Goal: Task Accomplishment & Management: Complete application form

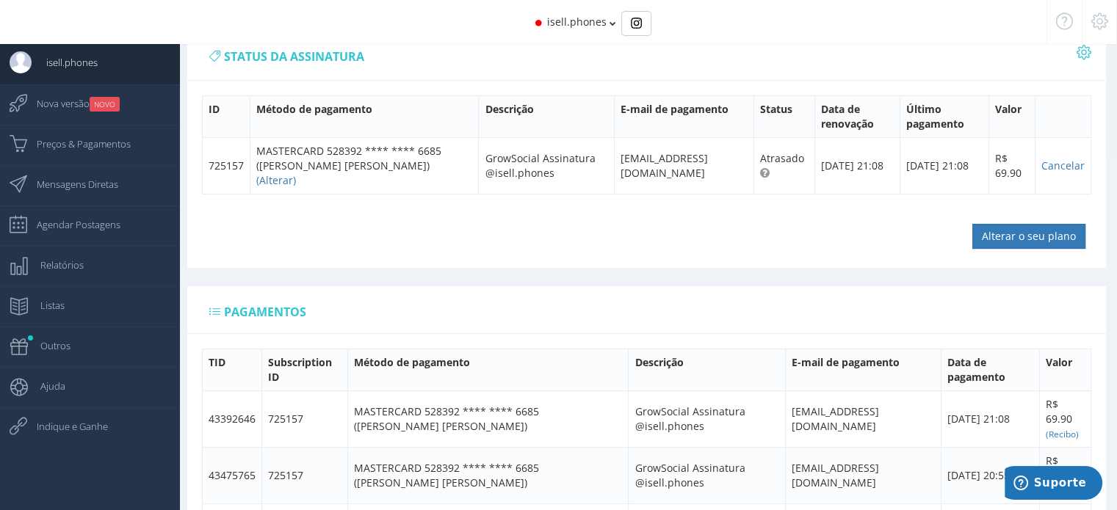
scroll to position [367, 0]
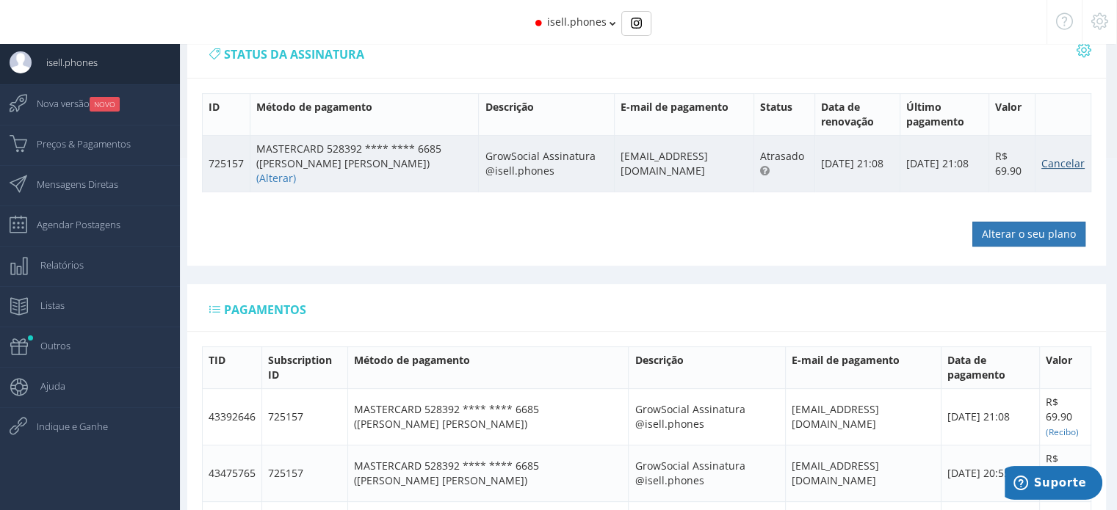
click at [1064, 158] on link "Cancelar" at bounding box center [1062, 163] width 43 height 14
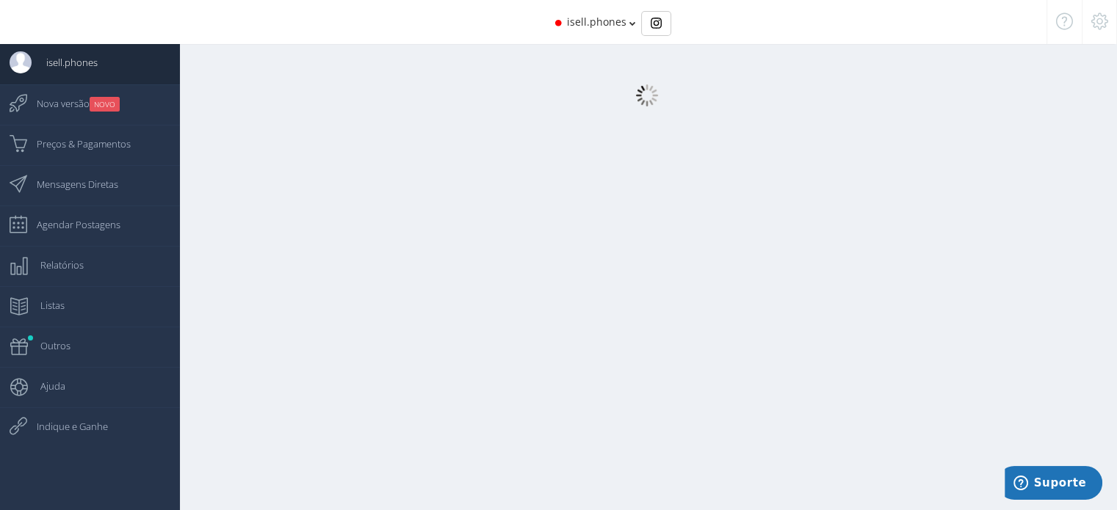
select select "359"
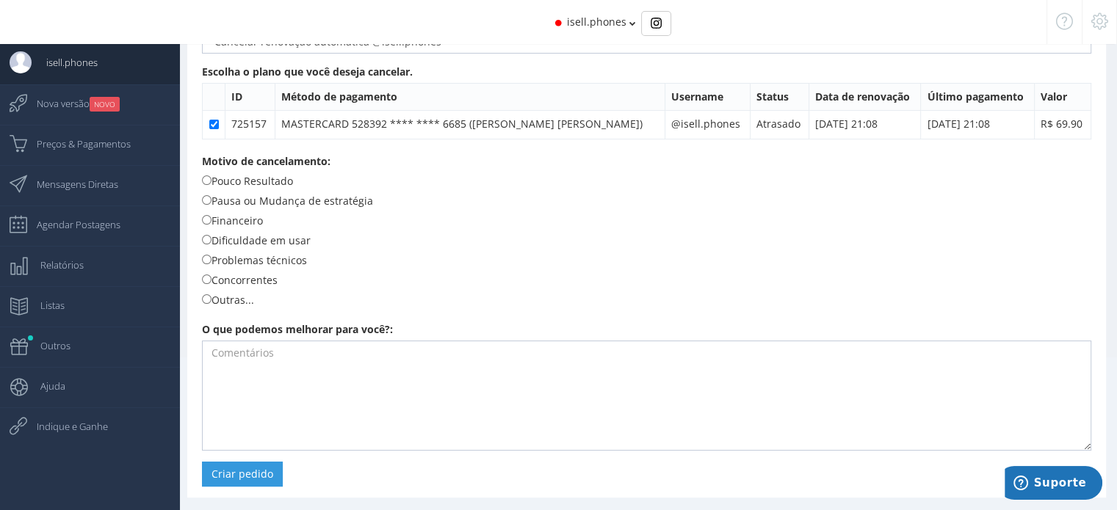
scroll to position [170, 0]
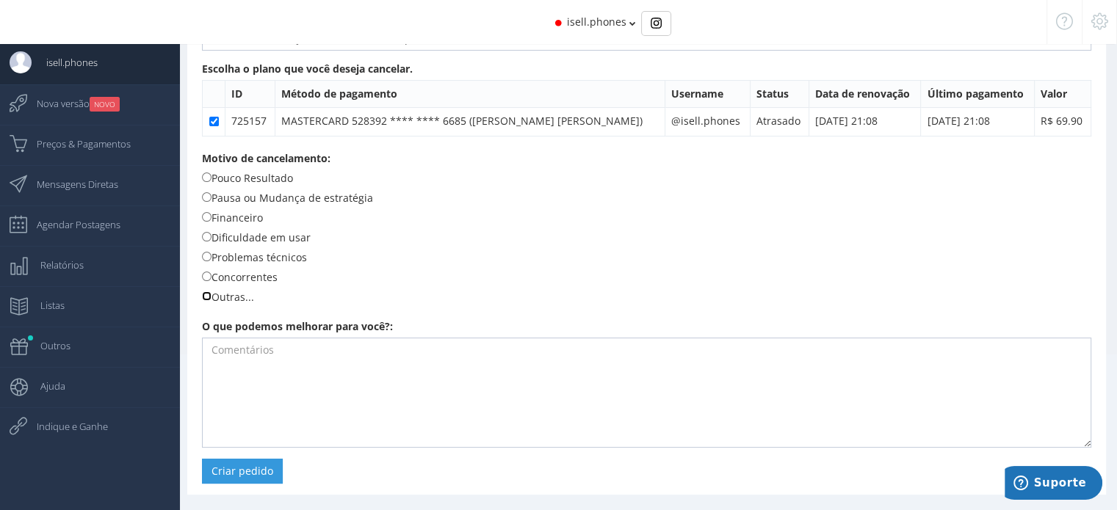
click at [209, 294] on input "Outras..." at bounding box center [207, 296] width 10 height 10
radio input "true"
click at [233, 460] on button "Criar pedido" at bounding box center [242, 471] width 81 height 25
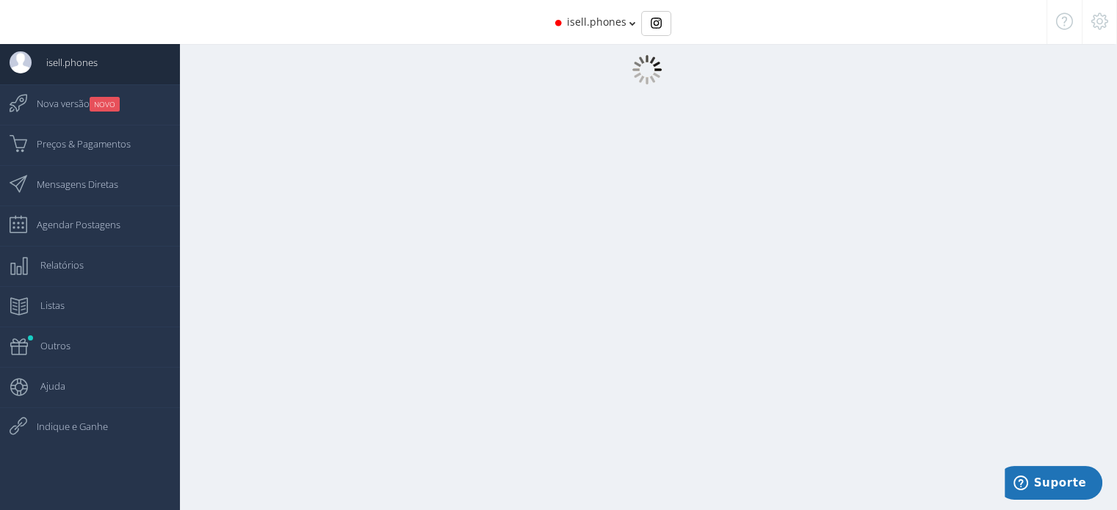
scroll to position [0, 0]
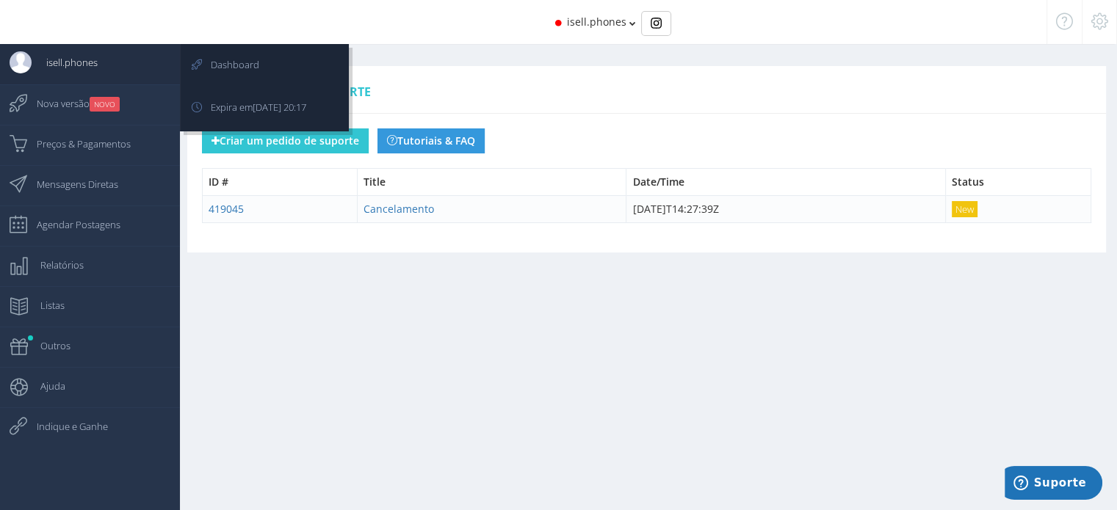
click at [77, 64] on span "isell.phones" at bounding box center [65, 62] width 66 height 37
